Goal: Information Seeking & Learning: Learn about a topic

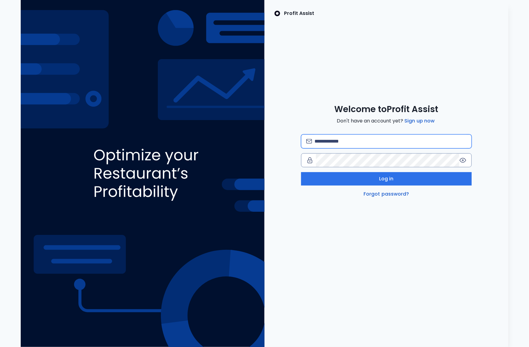
click at [351, 142] on input "email" at bounding box center [391, 141] width 152 height 13
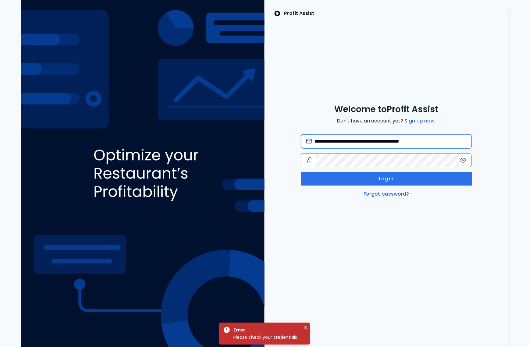
click at [418, 143] on input "**********" at bounding box center [391, 141] width 152 height 13
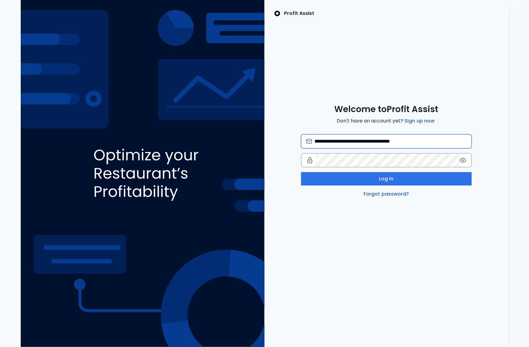
type input "**********"
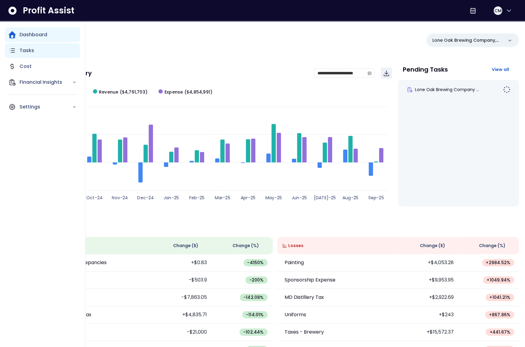
click at [17, 51] on div "Tasks" at bounding box center [42, 50] width 75 height 15
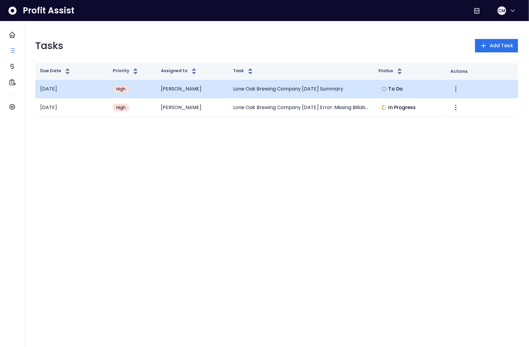
click at [222, 92] on td "Christopher" at bounding box center [192, 89] width 73 height 19
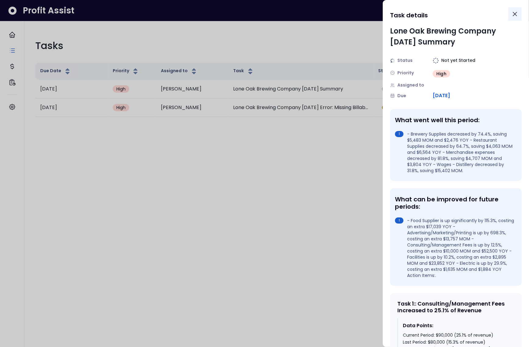
click at [516, 12] on icon "Close" at bounding box center [515, 14] width 4 height 4
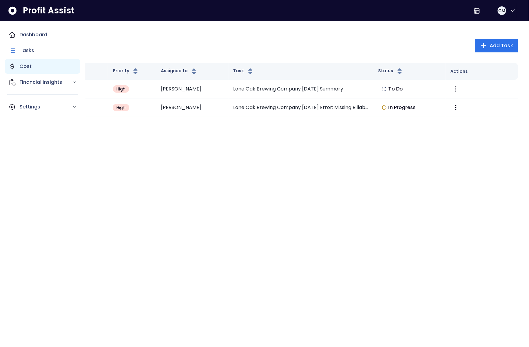
click at [20, 66] on p "Cost" at bounding box center [26, 66] width 12 height 7
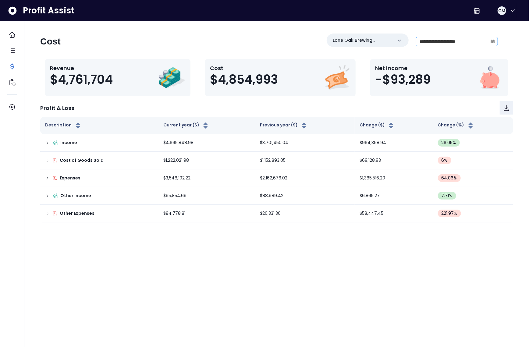
click at [493, 41] on icon "calendar" at bounding box center [493, 41] width 4 height 4
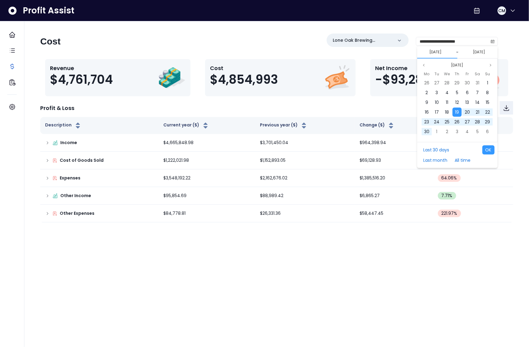
click at [454, 61] on div "Sep 2024 Mo Tu We Th Fr Sa Su 26 27 28 29 30 31 1 2 3 4 5 6 7 8 9 10 11 12 13 1…" at bounding box center [457, 101] width 80 height 84
click at [460, 67] on button "Sep 2024" at bounding box center [457, 65] width 17 height 7
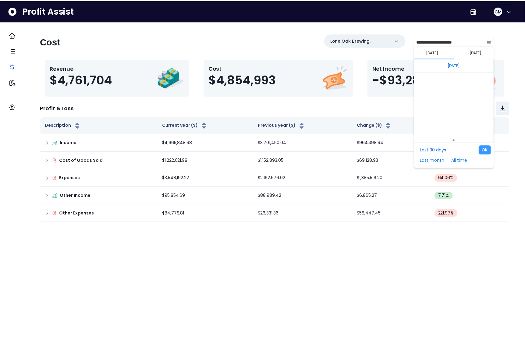
scroll to position [4082, 0]
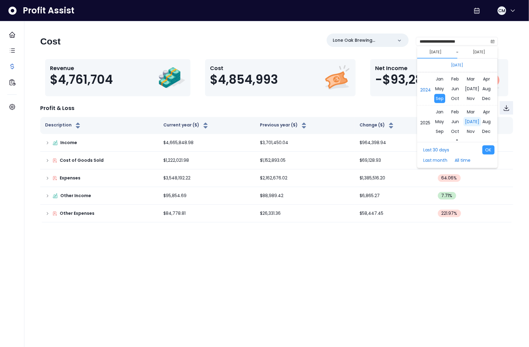
click at [469, 123] on span "Jul" at bounding box center [471, 121] width 17 height 9
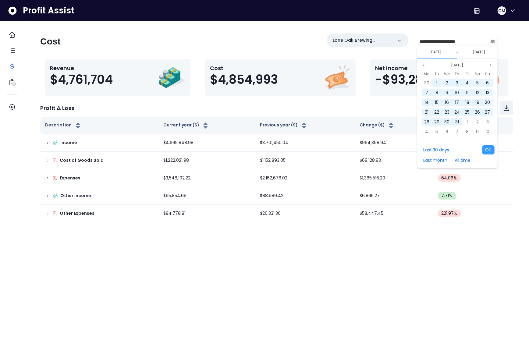
click at [439, 84] on div "1" at bounding box center [437, 82] width 9 height 9
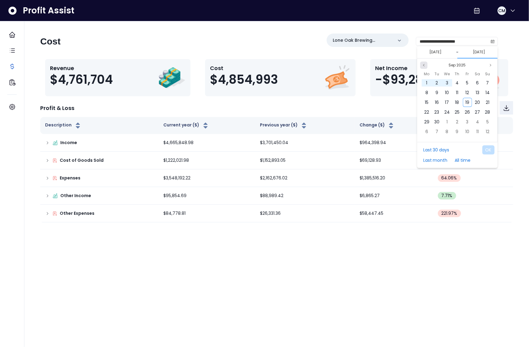
click at [425, 66] on icon "page previous" at bounding box center [424, 65] width 4 height 4
click at [428, 67] on div "Aug 2025" at bounding box center [457, 65] width 74 height 7
click at [422, 65] on icon "page previous" at bounding box center [424, 65] width 4 height 4
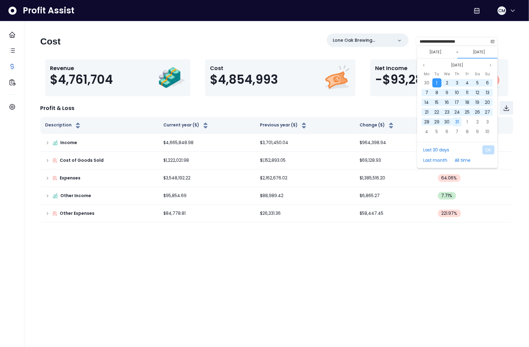
click at [459, 123] on div "31" at bounding box center [457, 121] width 9 height 9
click at [488, 151] on button "OK" at bounding box center [488, 149] width 12 height 9
type input "**********"
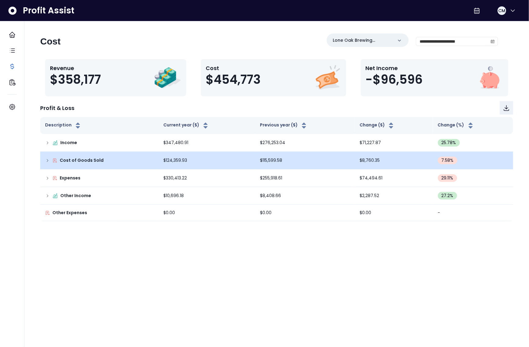
click at [47, 161] on icon at bounding box center [47, 160] width 5 height 5
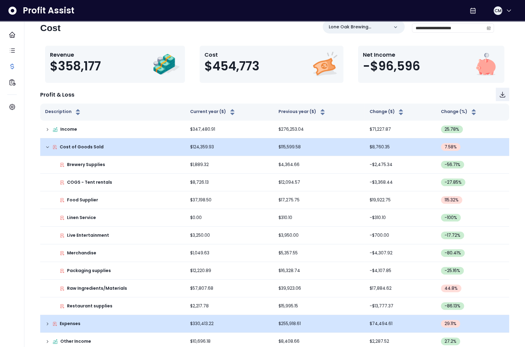
scroll to position [39, 0]
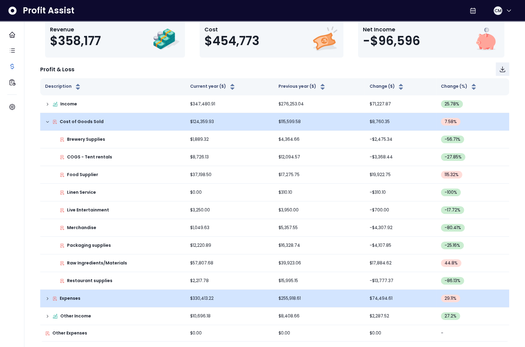
click at [48, 298] on icon at bounding box center [47, 298] width 1 height 2
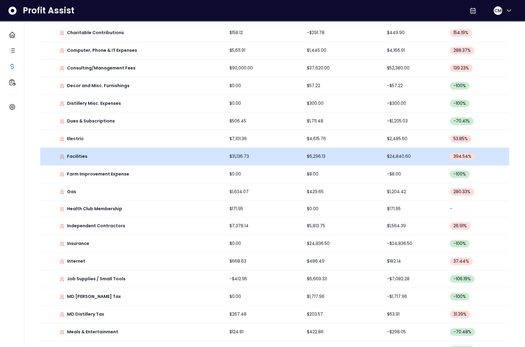
scroll to position [391, 0]
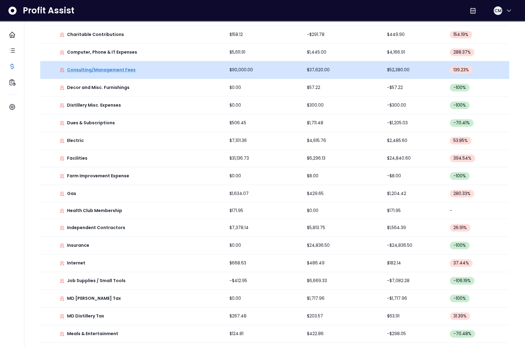
click at [126, 68] on p "Consulting/Management Fees" at bounding box center [101, 70] width 69 height 6
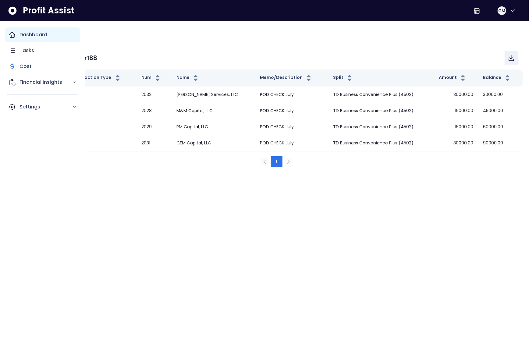
click at [52, 42] on div "Dashboard" at bounding box center [42, 34] width 75 height 15
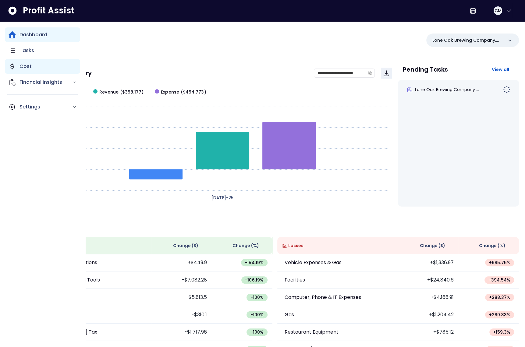
click at [14, 66] on icon "Main navigation" at bounding box center [12, 66] width 7 height 7
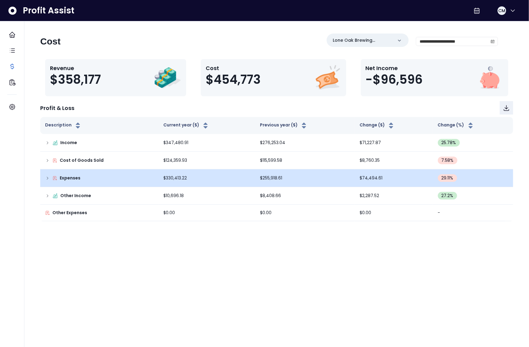
click at [50, 177] on icon at bounding box center [47, 178] width 5 height 5
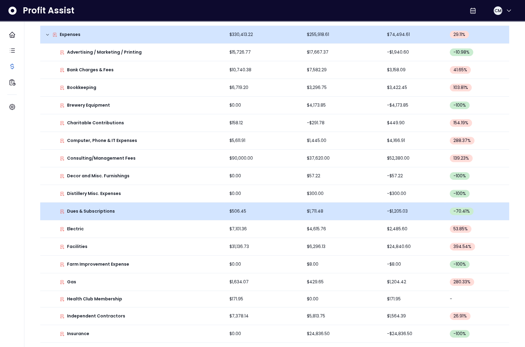
scroll to position [169, 0]
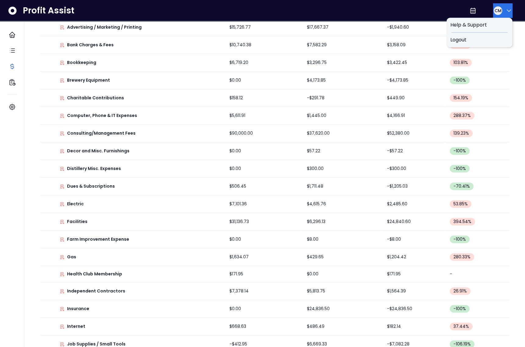
click at [494, 12] on span "CM" at bounding box center [497, 11] width 7 height 6
click at [487, 38] on span "Logout" at bounding box center [479, 39] width 59 height 7
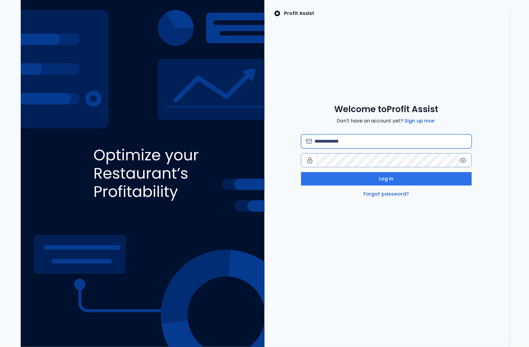
click at [369, 136] on input "email" at bounding box center [391, 141] width 152 height 13
type input "**********"
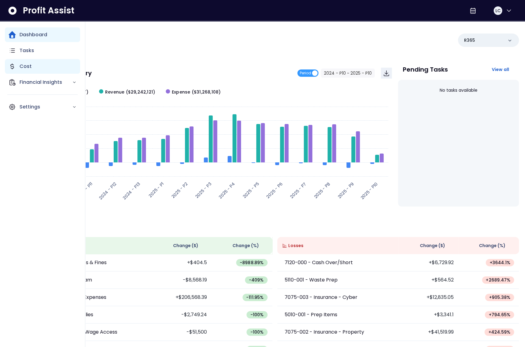
click at [30, 68] on p "Cost" at bounding box center [26, 66] width 12 height 7
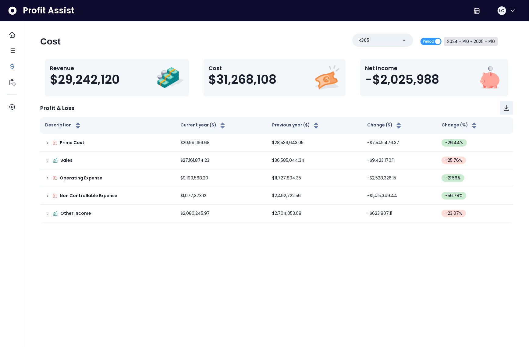
click at [472, 43] on button "2024 - P10 ~ 2025 - P10" at bounding box center [471, 41] width 54 height 9
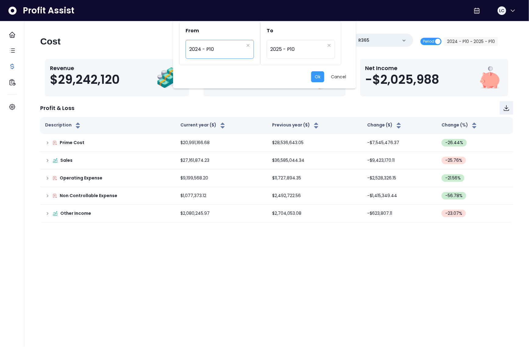
click at [212, 48] on span "2024 - P10" at bounding box center [216, 49] width 55 height 14
click at [207, 131] on span "2025 - P9" at bounding box center [220, 130] width 69 height 11
type input "*********"
click at [297, 48] on span "2025 - P10" at bounding box center [297, 49] width 55 height 14
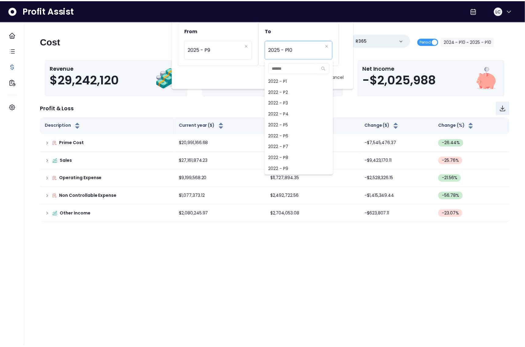
scroll to position [439, 0]
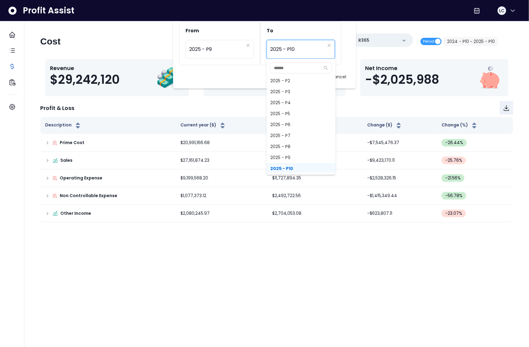
drag, startPoint x: 293, startPoint y: 155, endPoint x: 299, endPoint y: 147, distance: 9.8
click at [293, 155] on span "2025 - P9" at bounding box center [301, 157] width 69 height 11
type input "*********"
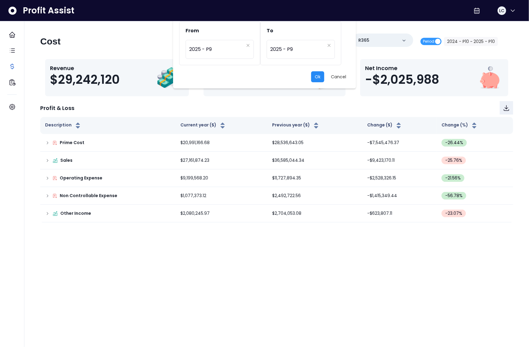
click at [315, 77] on button "Ok" at bounding box center [317, 76] width 13 height 11
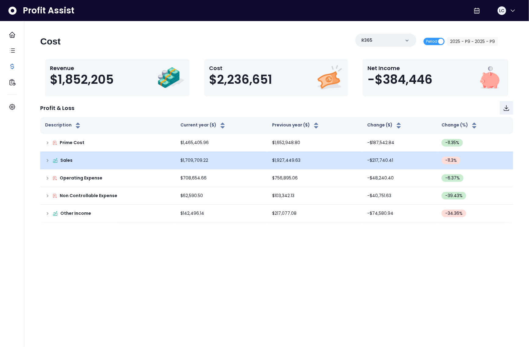
click at [48, 161] on icon at bounding box center [47, 160] width 5 height 5
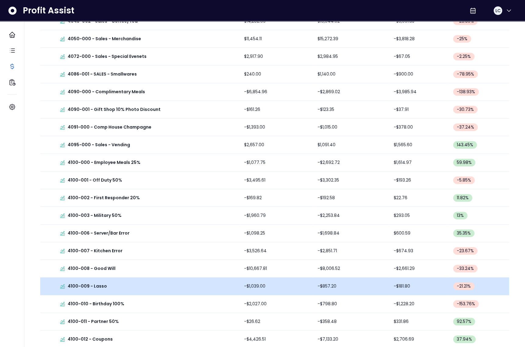
scroll to position [290, 0]
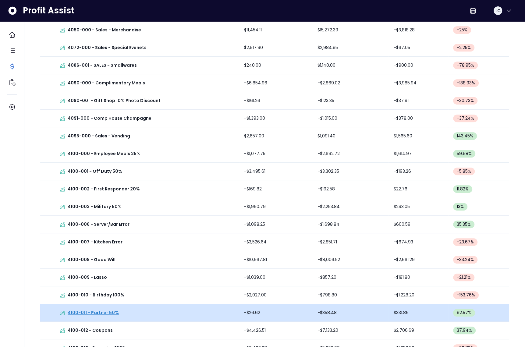
click at [102, 313] on p "4100-011 - Partner 50%" at bounding box center [93, 313] width 51 height 6
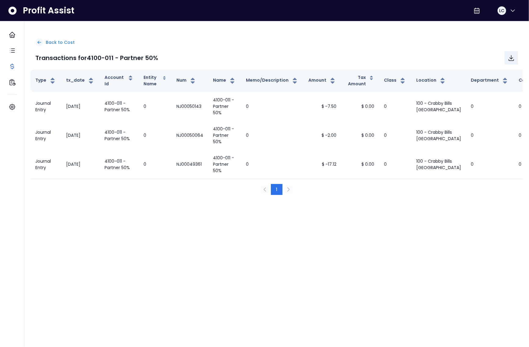
click at [63, 41] on p "Back to Cost" at bounding box center [60, 42] width 29 height 6
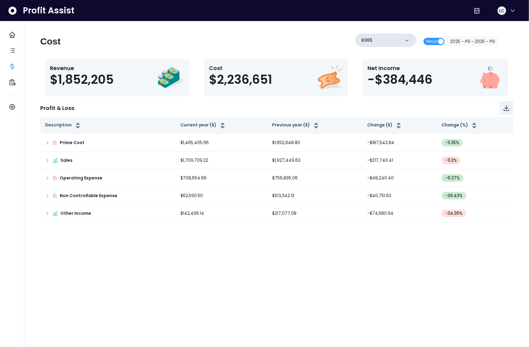
click at [374, 39] on div "R365" at bounding box center [385, 40] width 61 height 13
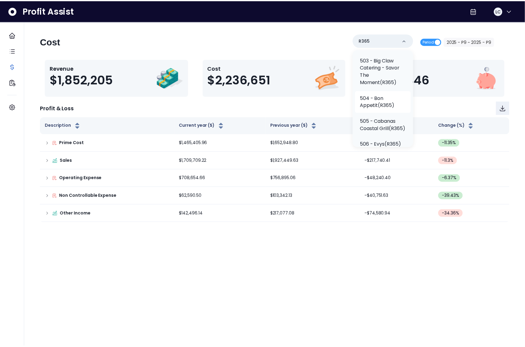
scroll to position [241, 0]
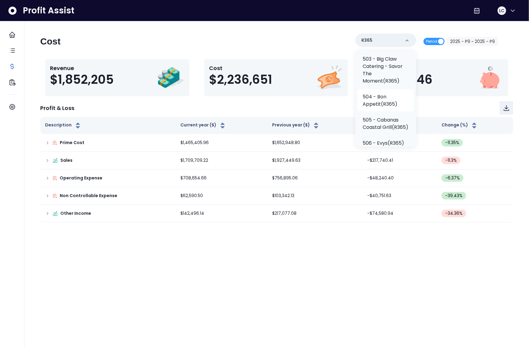
click at [386, 104] on p "504 - Bon Appetit(R365)" at bounding box center [386, 100] width 46 height 15
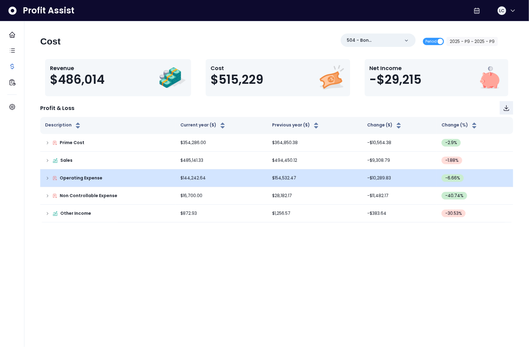
click at [46, 179] on icon at bounding box center [47, 178] width 5 height 5
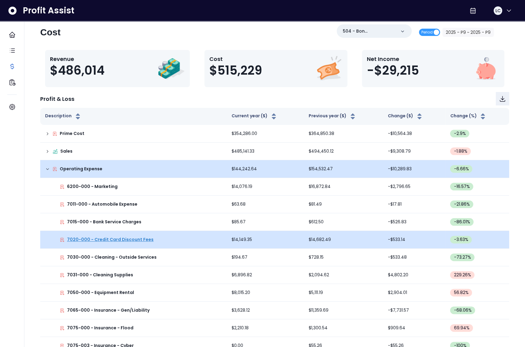
scroll to position [0, 0]
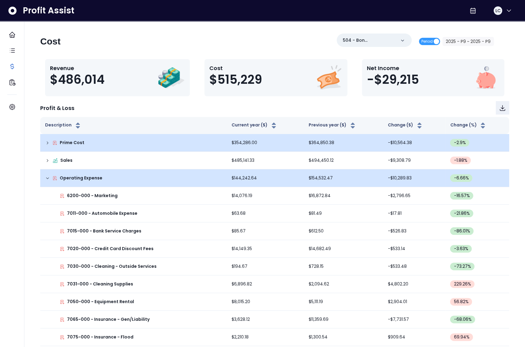
click at [41, 141] on td "Prime Cost" at bounding box center [133, 143] width 187 height 18
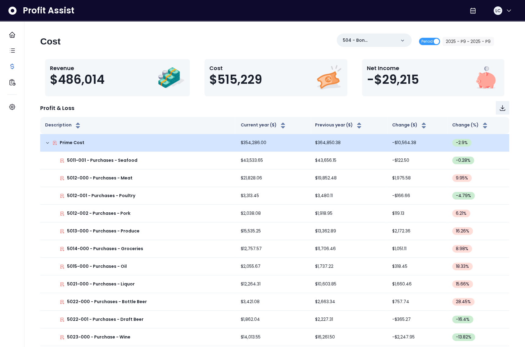
click at [45, 142] on icon at bounding box center [47, 143] width 5 height 5
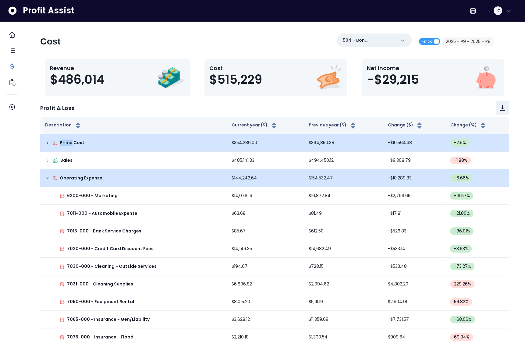
click at [45, 142] on icon at bounding box center [47, 143] width 5 height 5
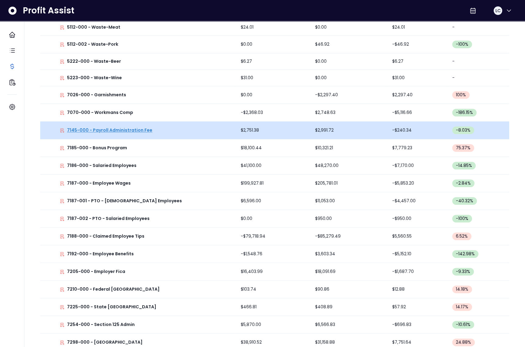
scroll to position [436, 0]
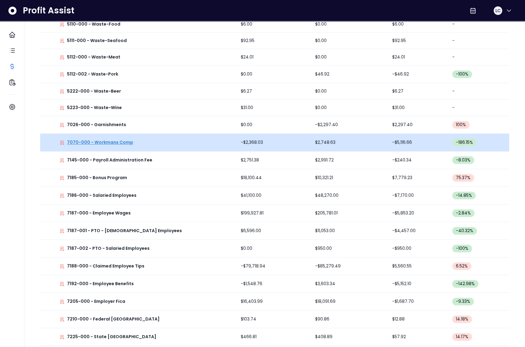
click at [103, 142] on p "7070-000 - Workmans Comp" at bounding box center [100, 142] width 66 height 6
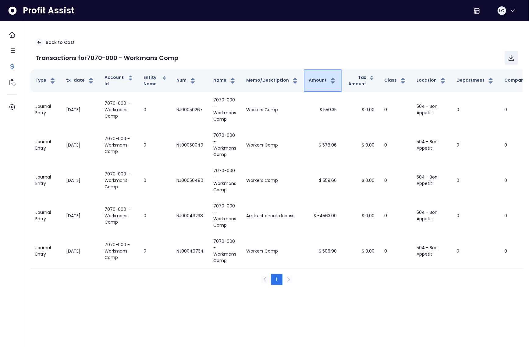
click at [317, 80] on button "Amount" at bounding box center [323, 80] width 28 height 7
click at [53, 44] on p "Back to Cost" at bounding box center [60, 42] width 29 height 6
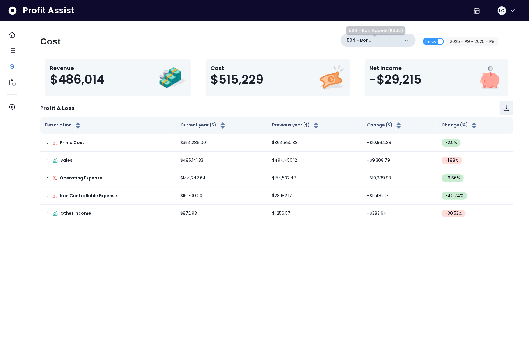
click at [386, 39] on p "504 - Bon Appetit(R365)" at bounding box center [373, 40] width 53 height 6
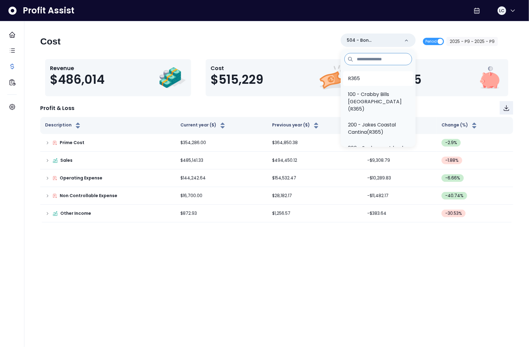
click at [365, 73] on li "R365" at bounding box center [378, 78] width 70 height 15
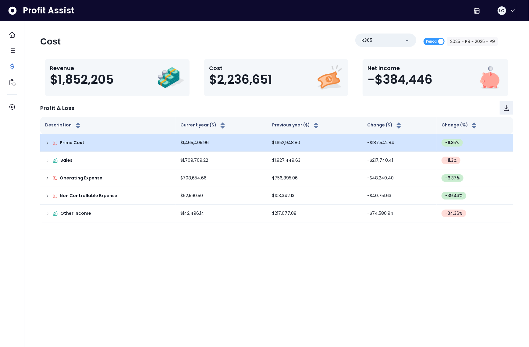
click at [47, 144] on icon at bounding box center [47, 143] width 5 height 5
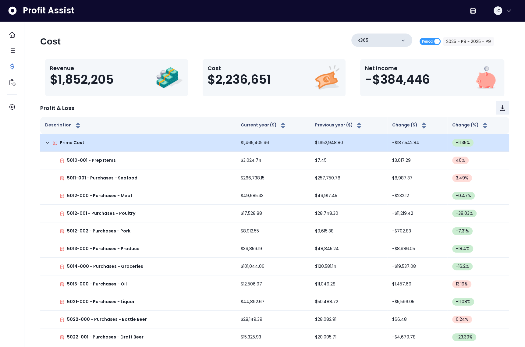
click at [382, 40] on div "R365" at bounding box center [381, 40] width 61 height 13
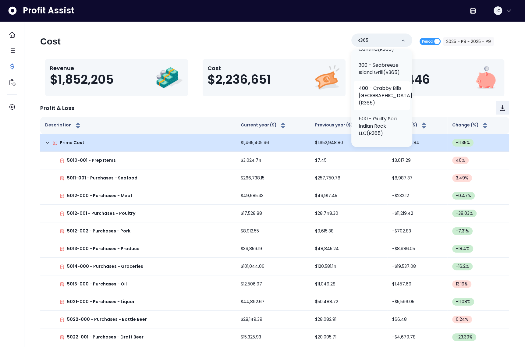
scroll to position [95, 0]
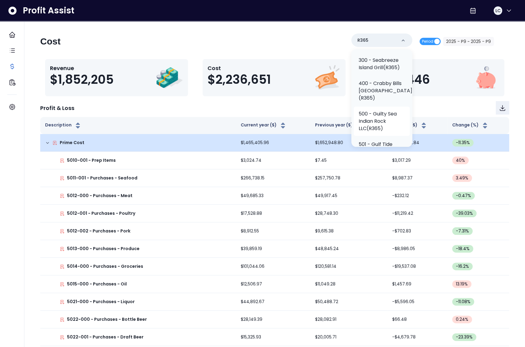
click at [380, 123] on p "500 - Guilty Sea Indian Rock LLC(R365)" at bounding box center [382, 121] width 46 height 22
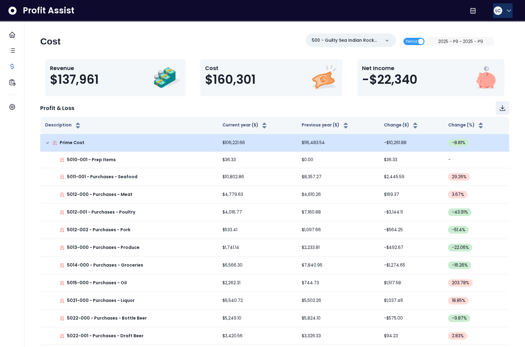
click at [497, 12] on span "LC" at bounding box center [497, 11] width 5 height 6
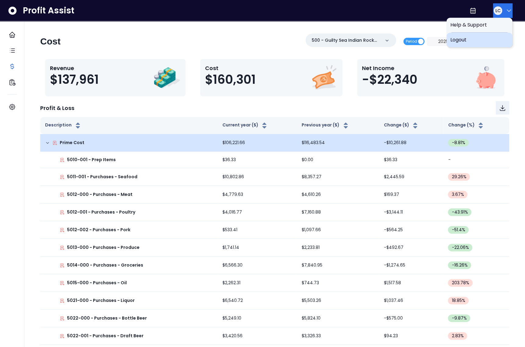
click at [479, 36] on span "Logout" at bounding box center [479, 39] width 59 height 7
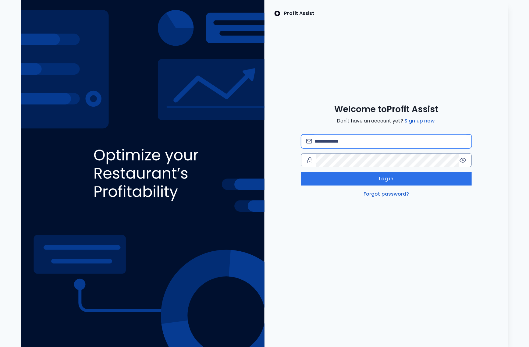
click at [347, 142] on input "email" at bounding box center [391, 141] width 152 height 13
type input "**********"
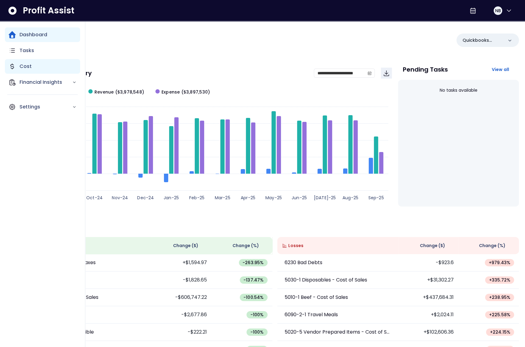
click at [18, 62] on div "Cost" at bounding box center [42, 66] width 75 height 15
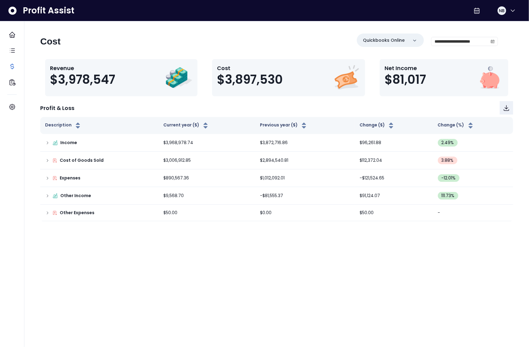
click at [473, 36] on div "**********" at bounding box center [427, 42] width 141 height 16
click at [473, 39] on input "**********" at bounding box center [460, 41] width 57 height 9
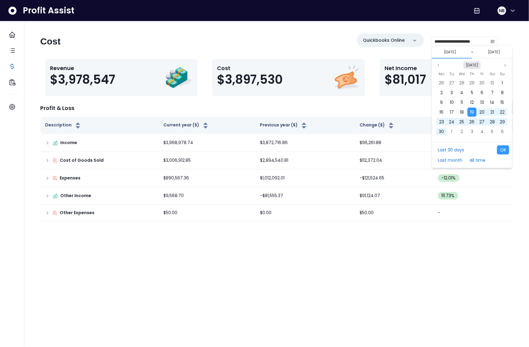
click at [478, 63] on button "Sep 2024" at bounding box center [472, 65] width 17 height 7
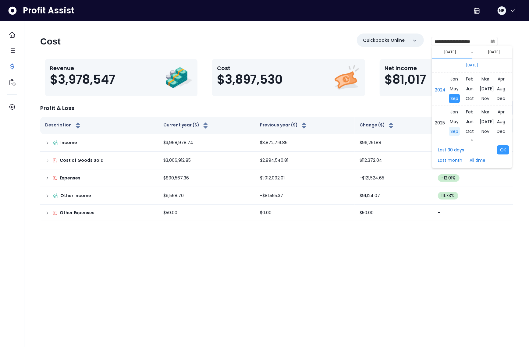
click at [454, 131] on span "Sep" at bounding box center [454, 131] width 11 height 9
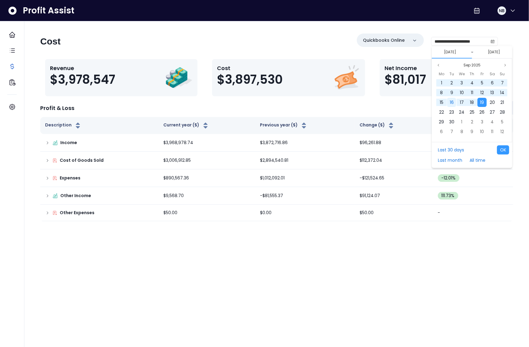
click at [450, 103] on span "16" at bounding box center [452, 102] width 4 height 6
click at [481, 102] on span "19" at bounding box center [482, 102] width 4 height 6
click at [503, 149] on button "OK" at bounding box center [503, 149] width 12 height 9
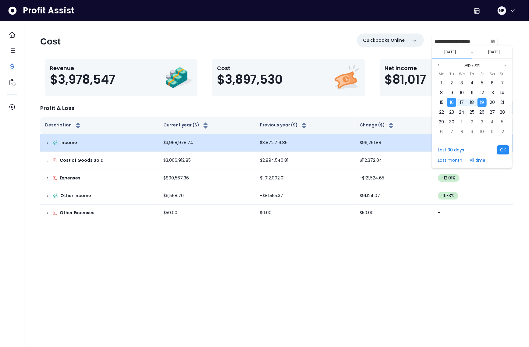
type input "**********"
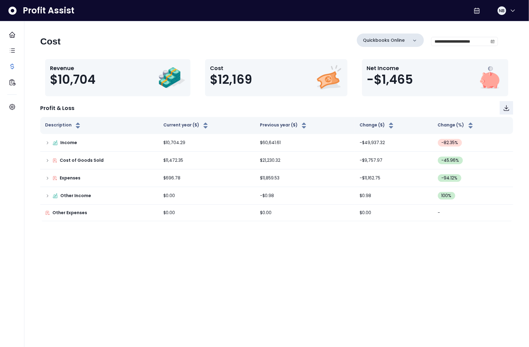
click at [391, 40] on p "Quickbooks Online" at bounding box center [384, 40] width 42 height 6
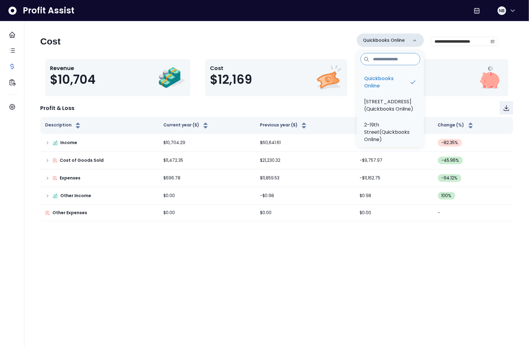
click at [391, 40] on p "Quickbooks Online" at bounding box center [384, 40] width 42 height 6
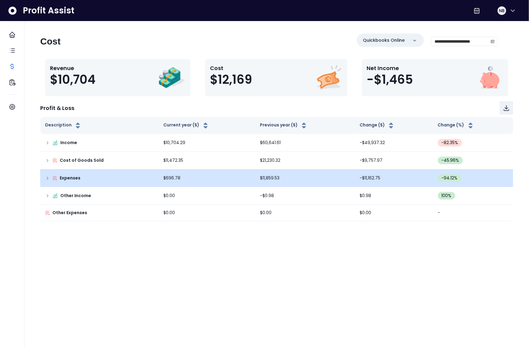
click at [48, 177] on icon at bounding box center [47, 178] width 5 height 5
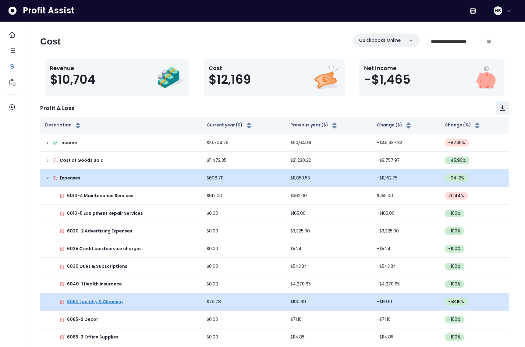
click at [96, 302] on p "6060 Laundry & Cleaning" at bounding box center [95, 302] width 56 height 6
